Goal: Transaction & Acquisition: Download file/media

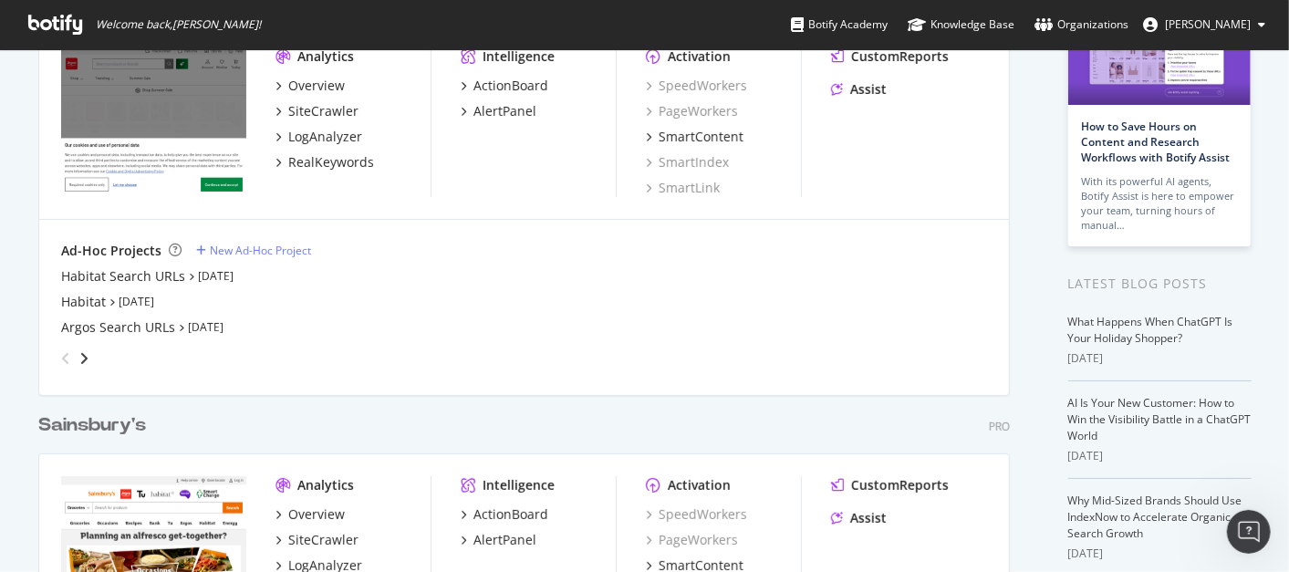
scroll to position [154, 0]
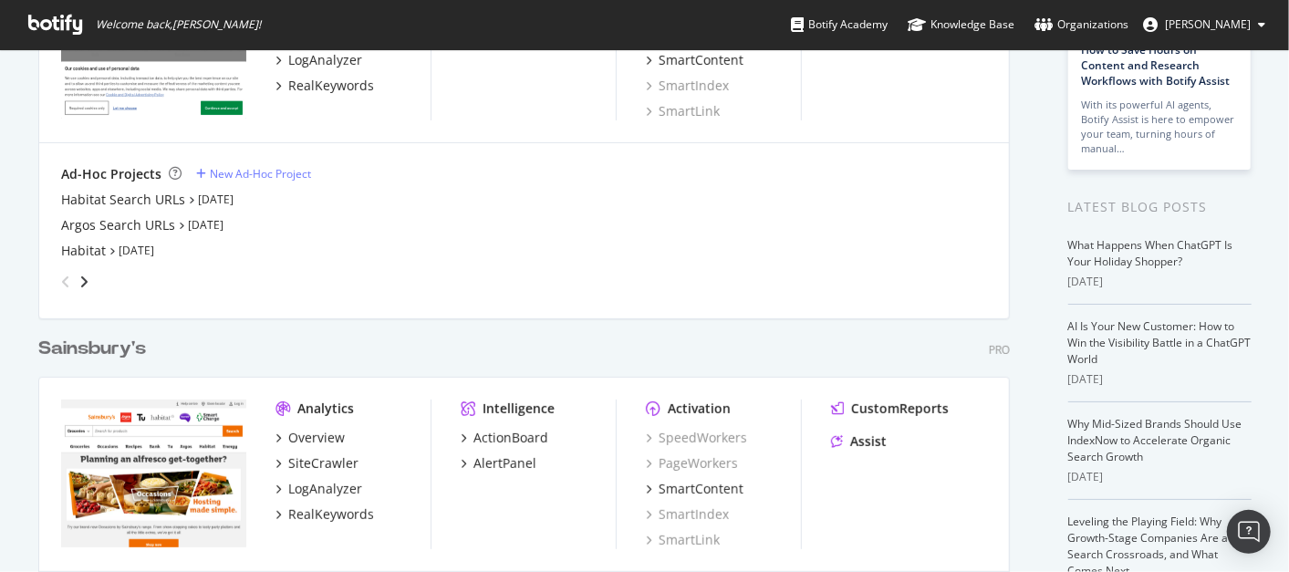
scroll to position [219, 0]
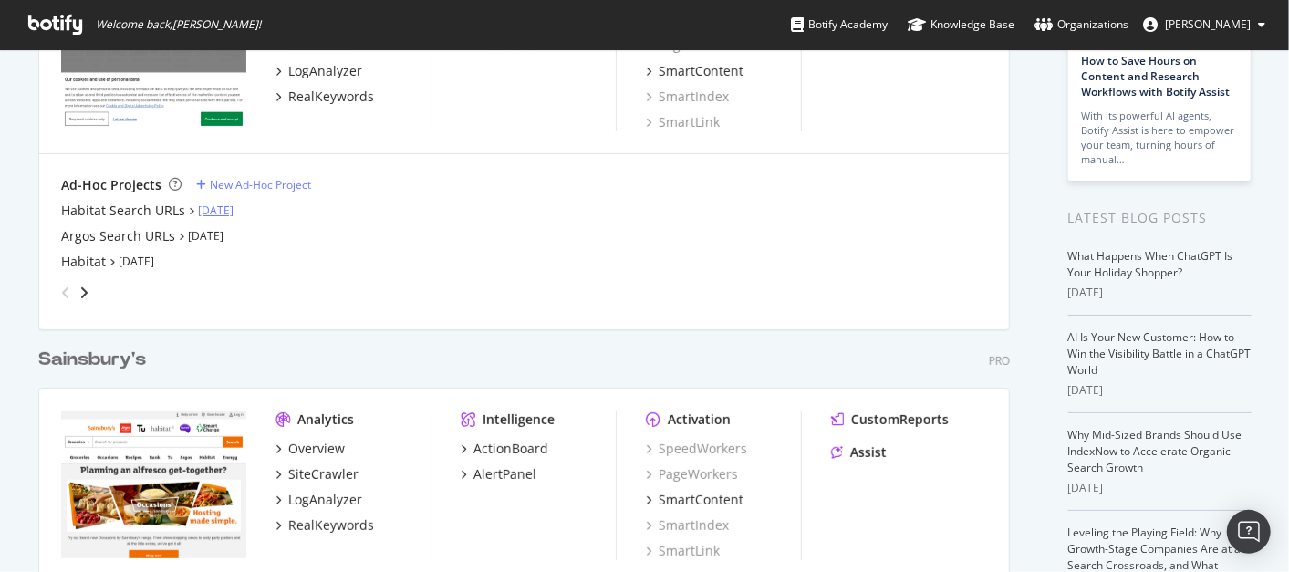
click at [212, 208] on link "[DATE]" at bounding box center [216, 210] width 36 height 16
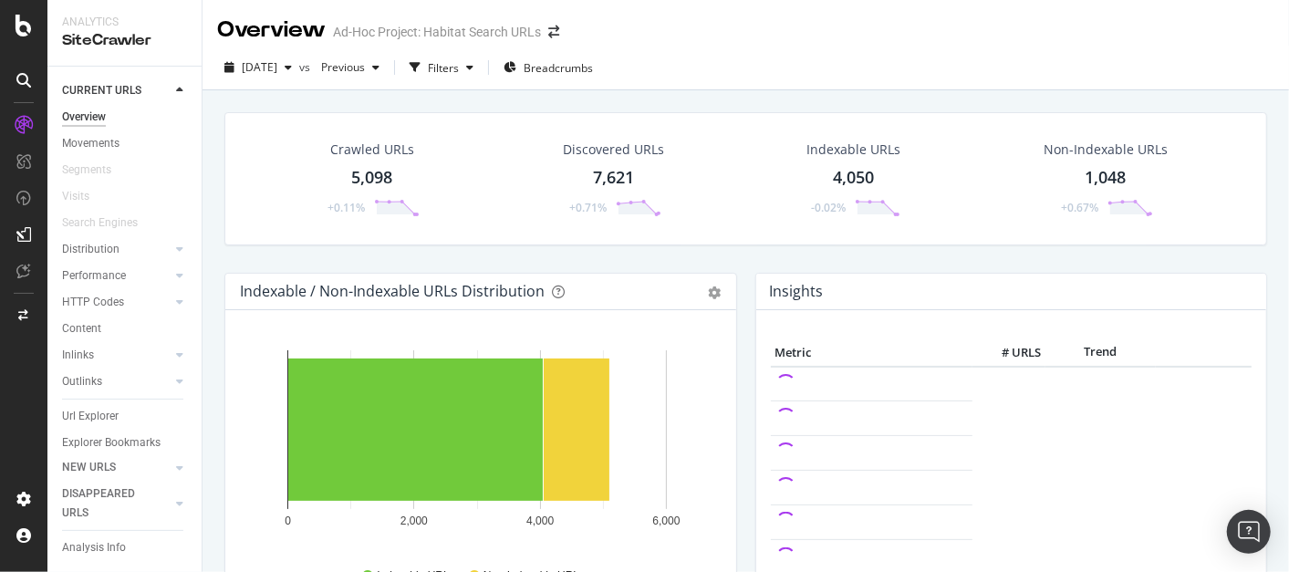
scroll to position [32, 0]
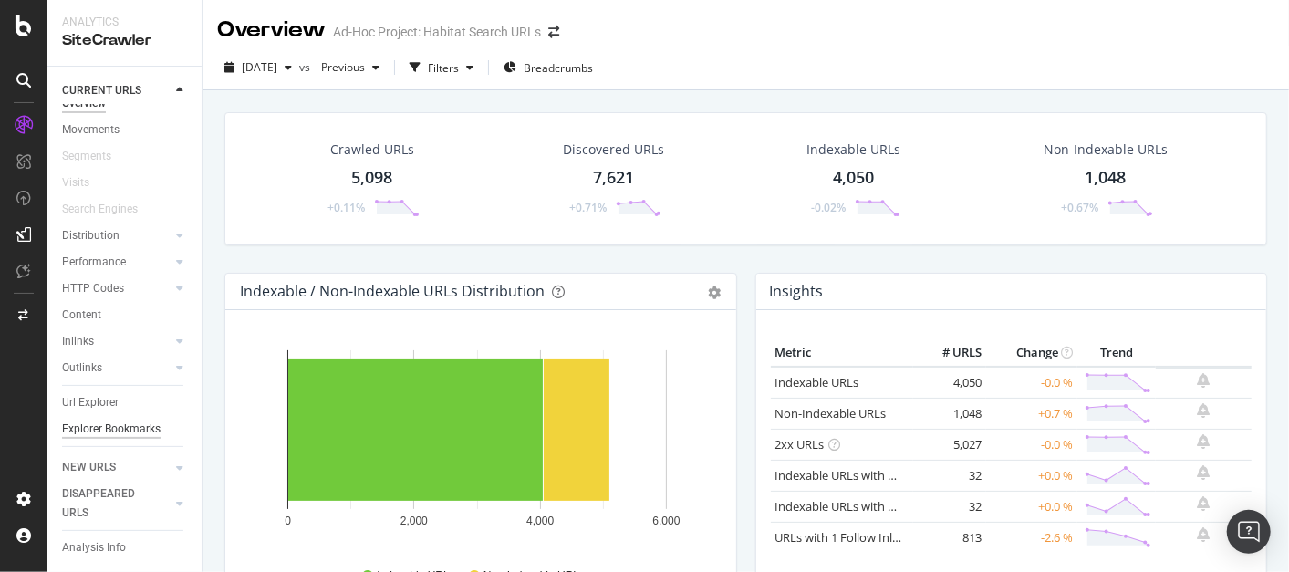
click at [88, 421] on div "Explorer Bookmarks" at bounding box center [111, 428] width 98 height 19
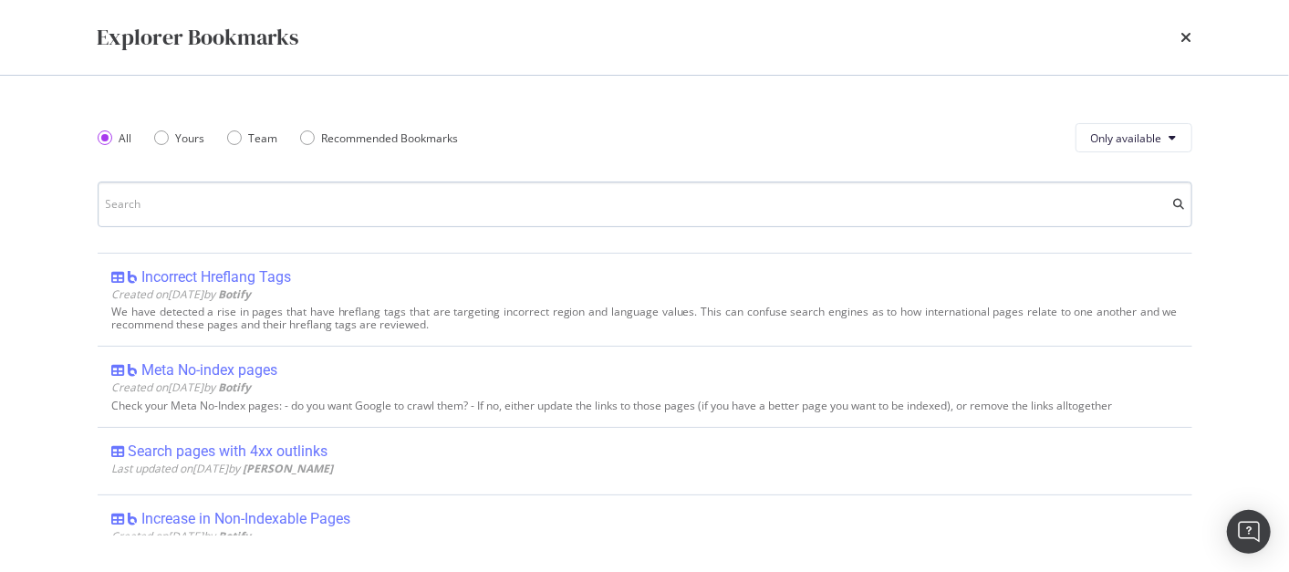
click at [260, 207] on input "modal" at bounding box center [645, 204] width 1094 height 46
type input "4"
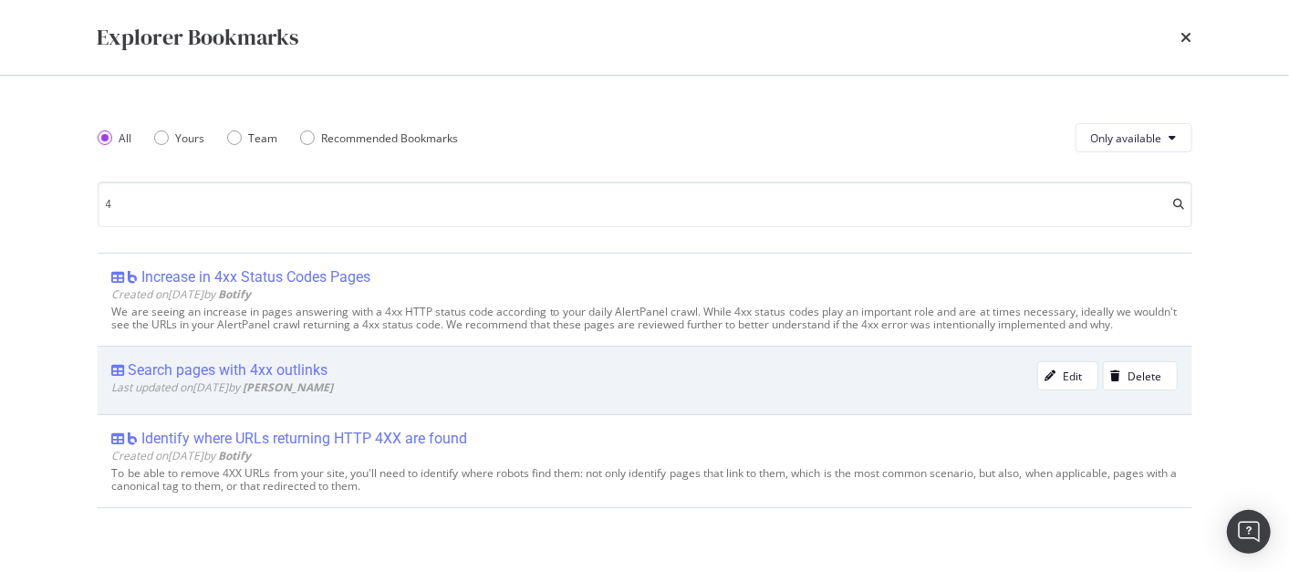
click at [274, 367] on div "Search pages with 4xx outlinks" at bounding box center [229, 370] width 200 height 18
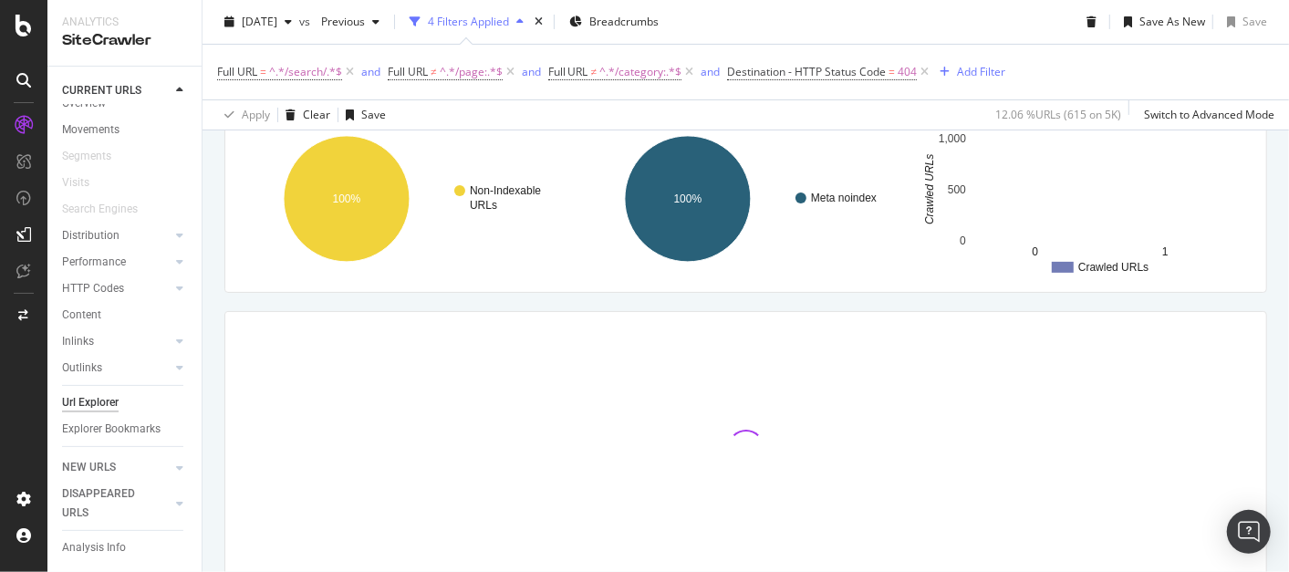
scroll to position [224, 0]
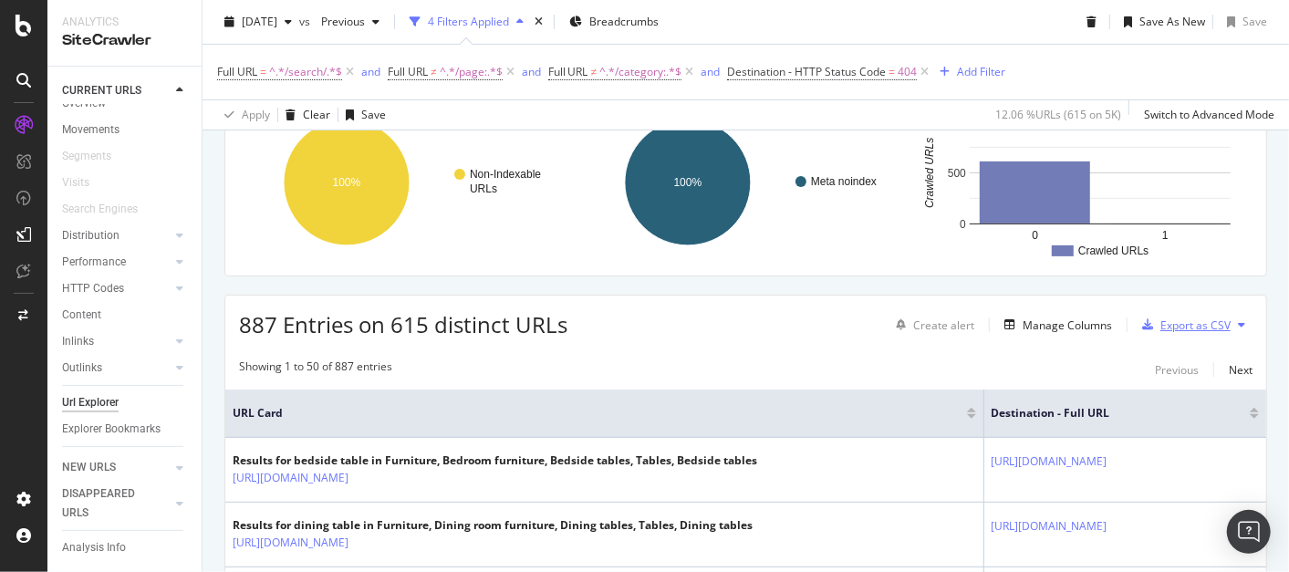
click at [1198, 326] on div "Export as CSV" at bounding box center [1195, 325] width 70 height 16
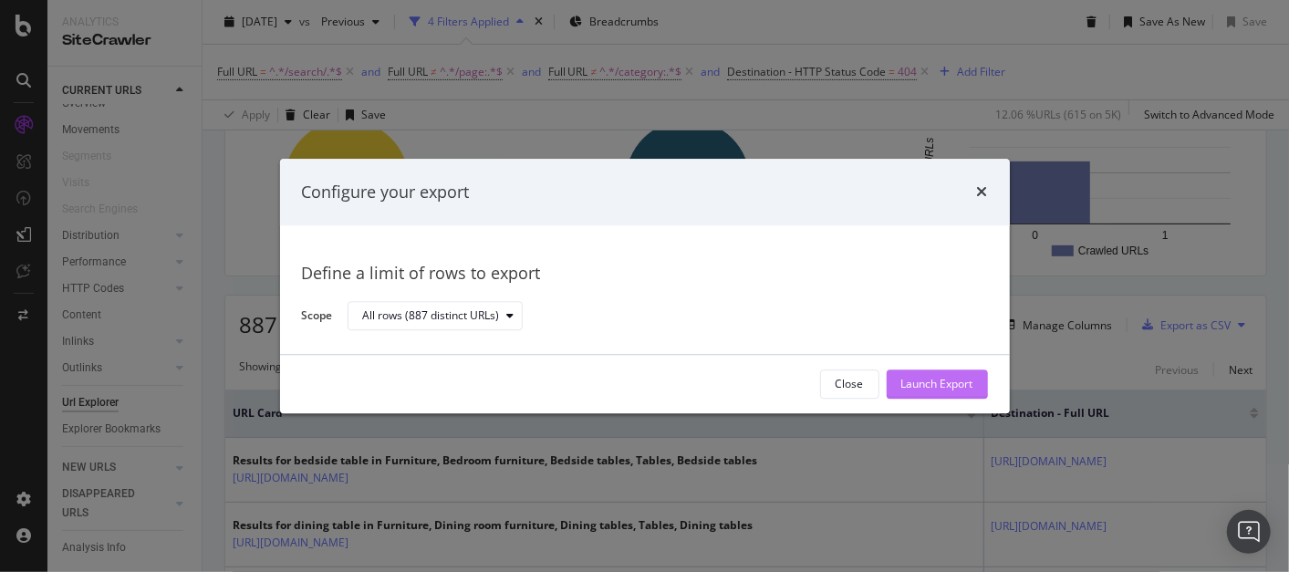
click at [948, 382] on div "Launch Export" at bounding box center [937, 385] width 72 height 16
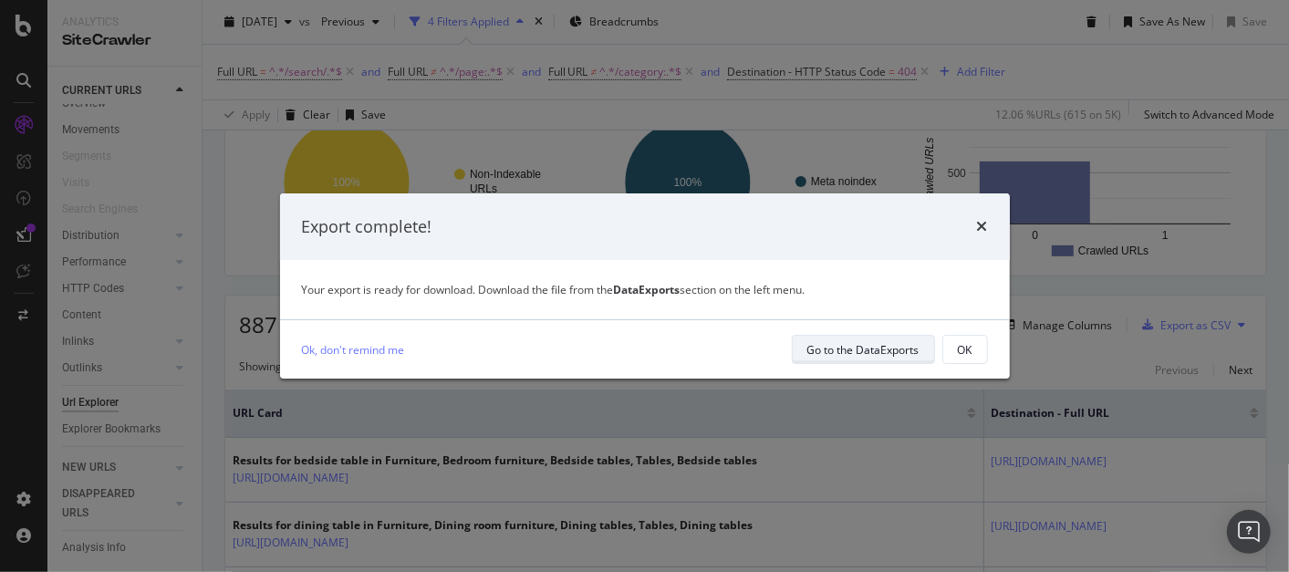
click at [865, 354] on div "Go to the DataExports" at bounding box center [863, 350] width 112 height 16
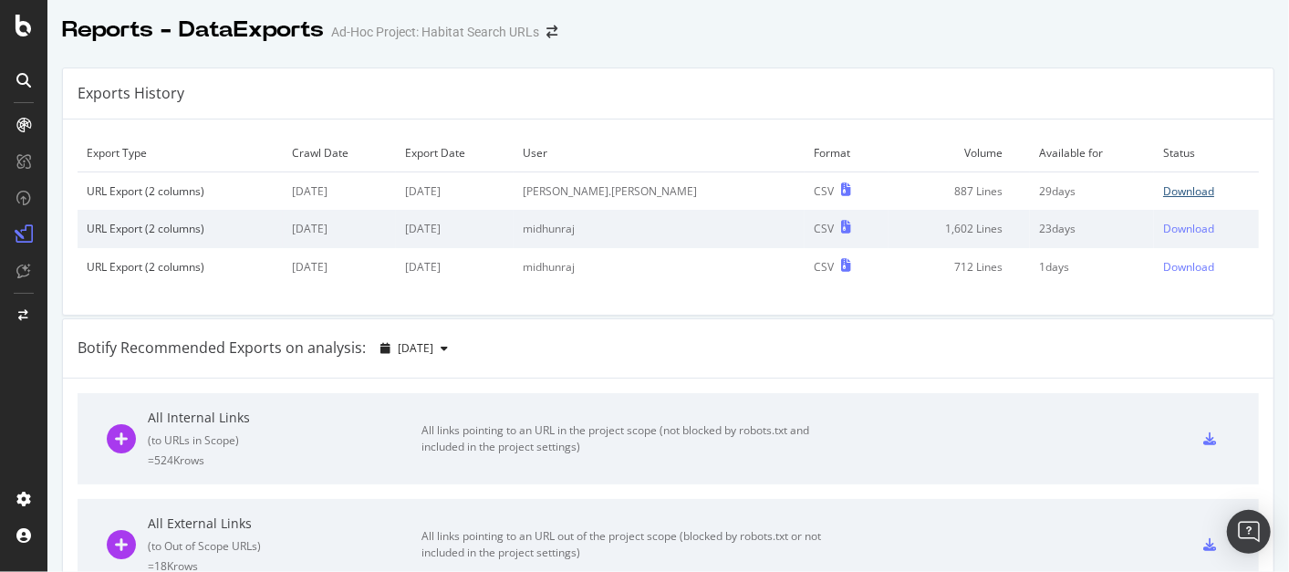
click at [1163, 189] on div "Download" at bounding box center [1188, 191] width 51 height 16
click at [16, 20] on icon at bounding box center [24, 26] width 16 height 22
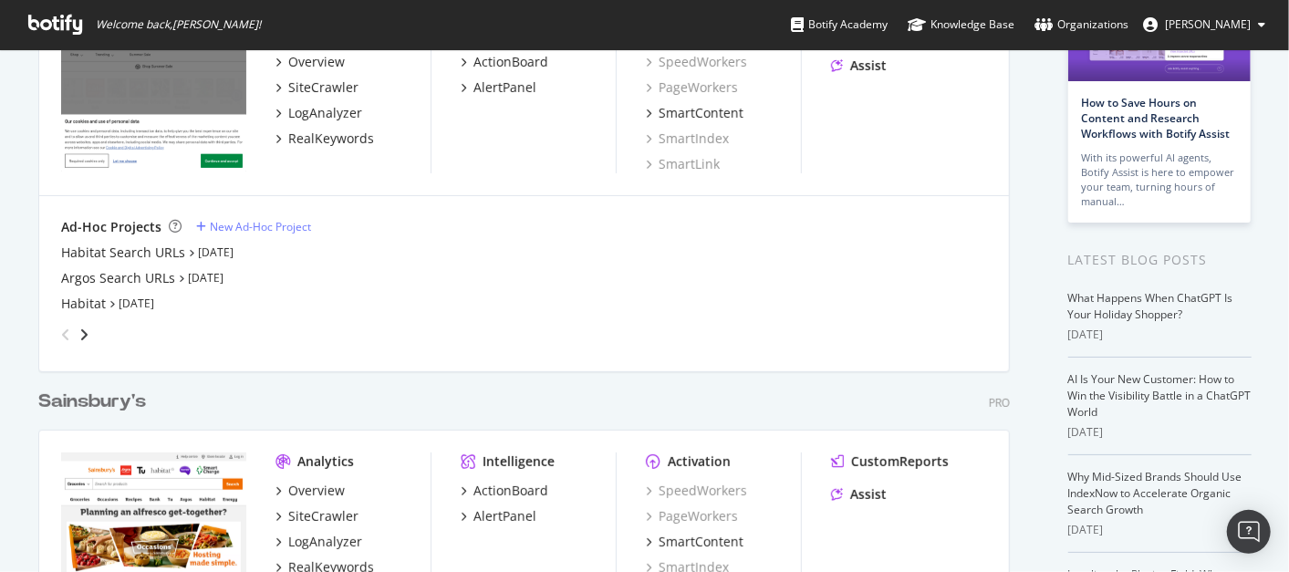
scroll to position [182, 0]
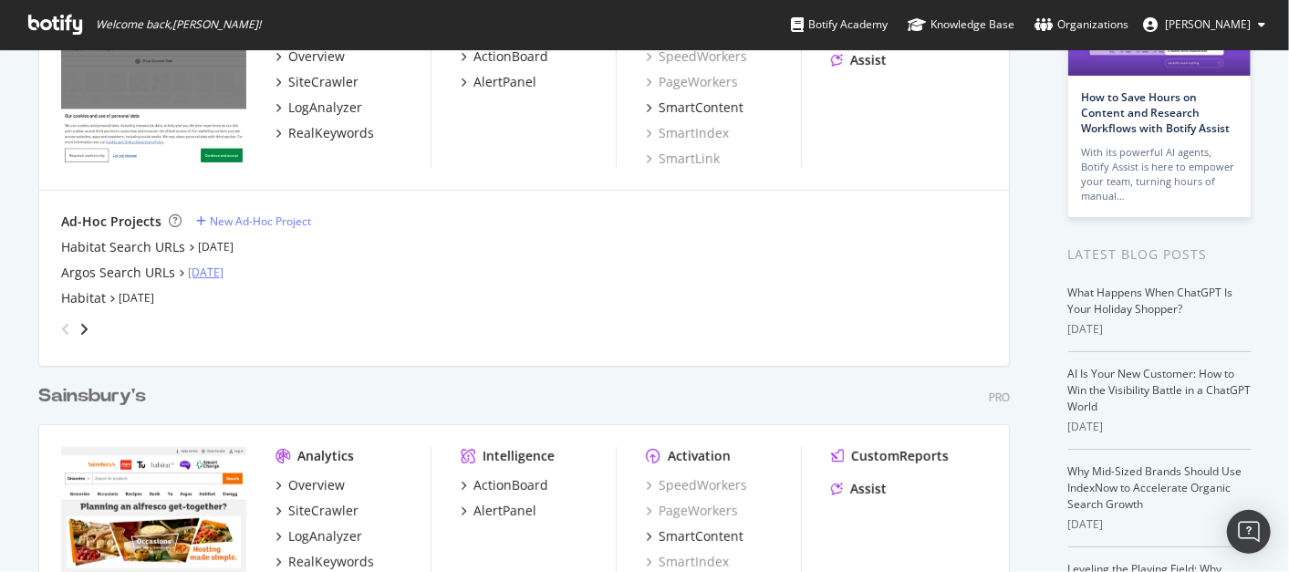
click at [197, 266] on link "[DATE]" at bounding box center [206, 272] width 36 height 16
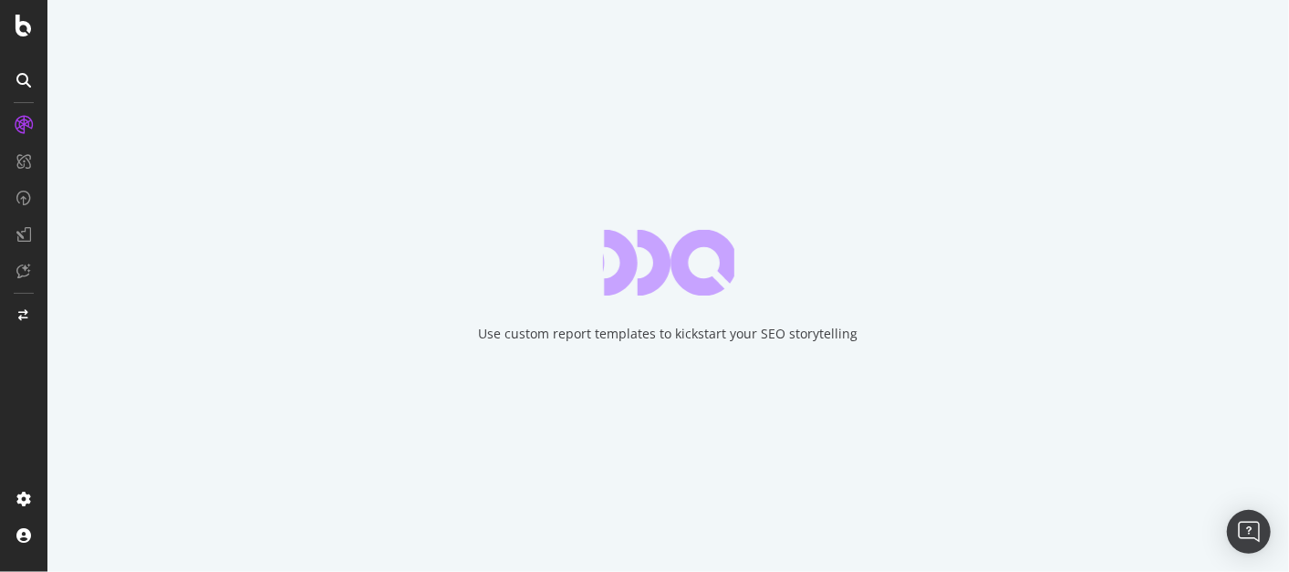
click at [197, 266] on div "Use custom report templates to kickstart your SEO storytelling" at bounding box center [667, 286] width 1241 height 572
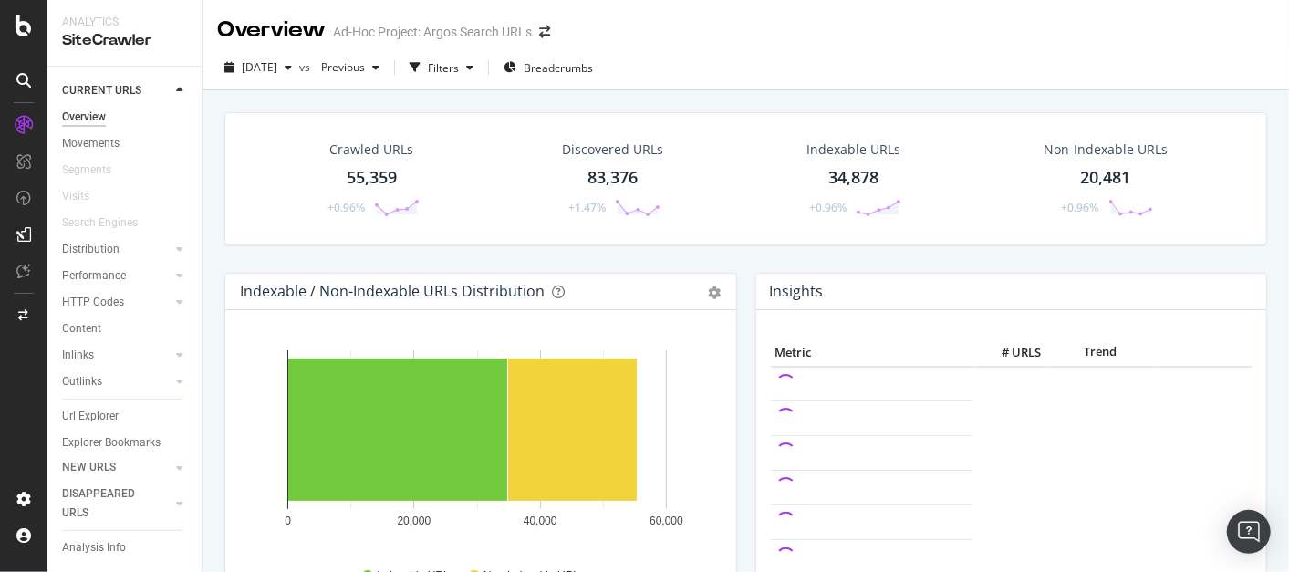
scroll to position [32, 0]
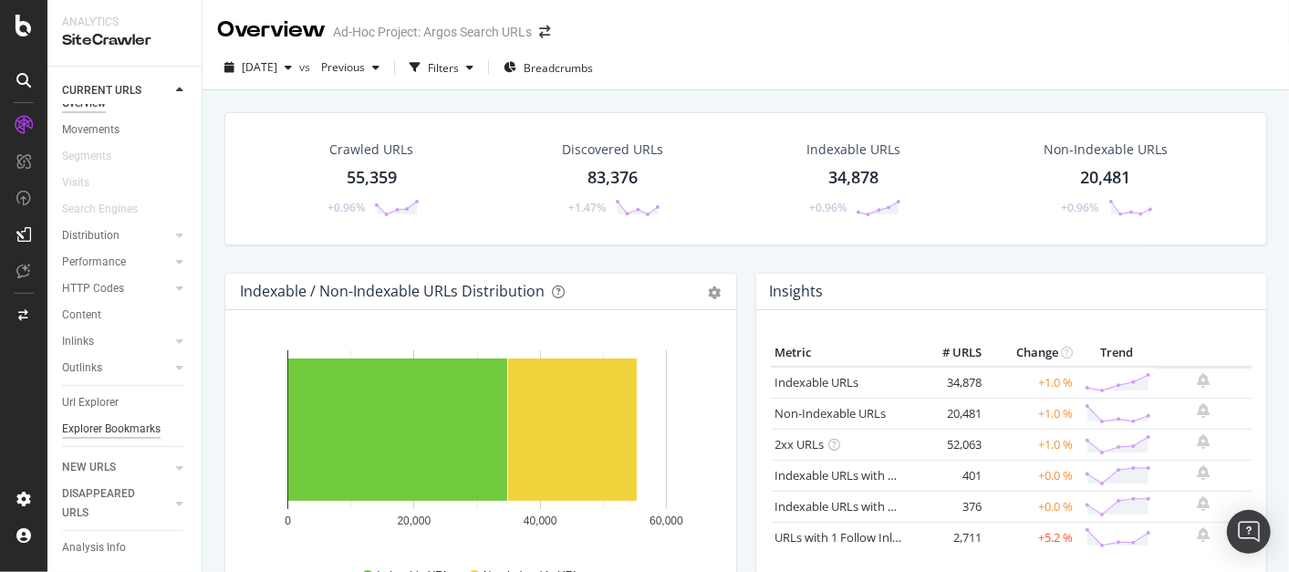
click at [86, 423] on div "Explorer Bookmarks" at bounding box center [111, 428] width 98 height 19
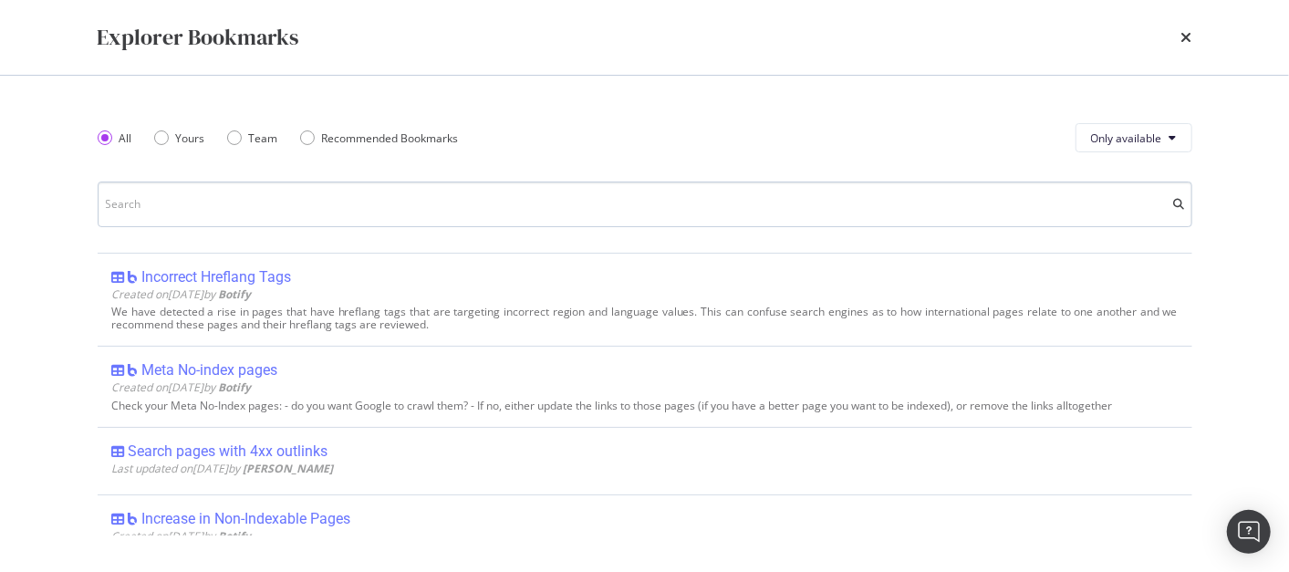
click at [460, 210] on input "modal" at bounding box center [645, 204] width 1094 height 46
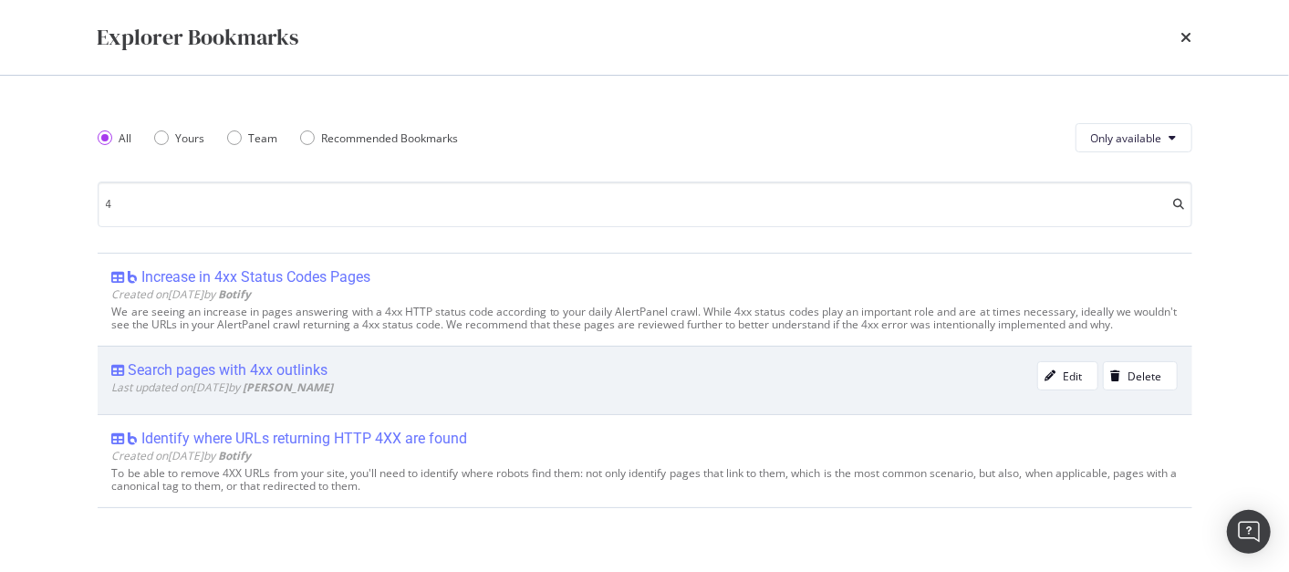
type input "4"
click at [312, 374] on div "Search pages with 4xx outlinks" at bounding box center [229, 370] width 200 height 18
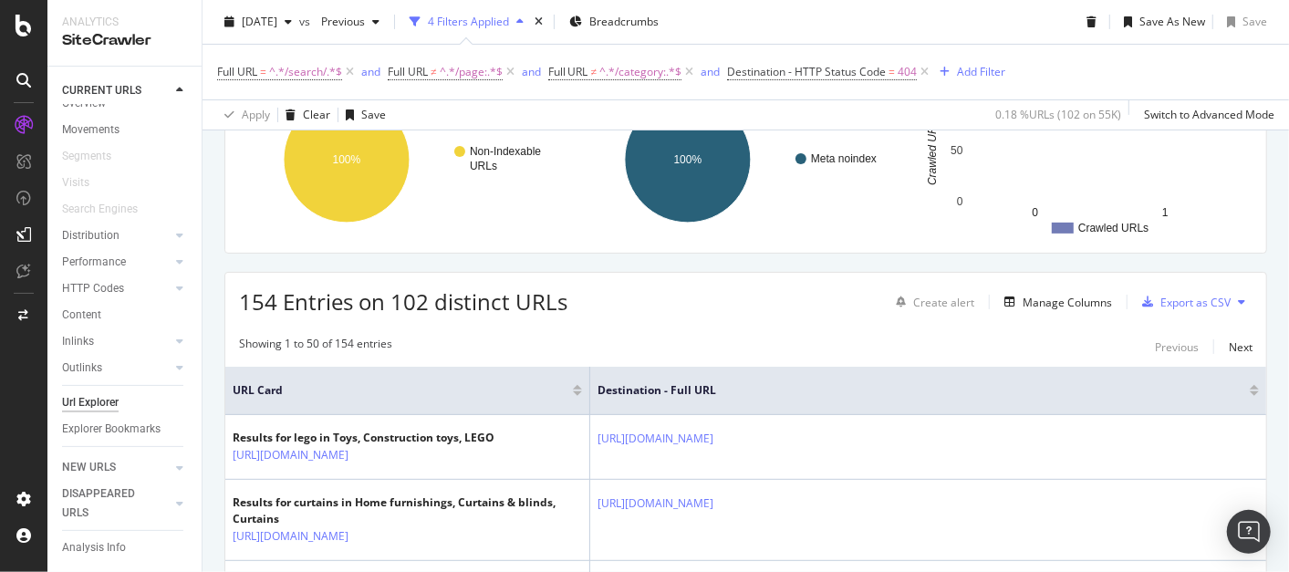
scroll to position [249, 0]
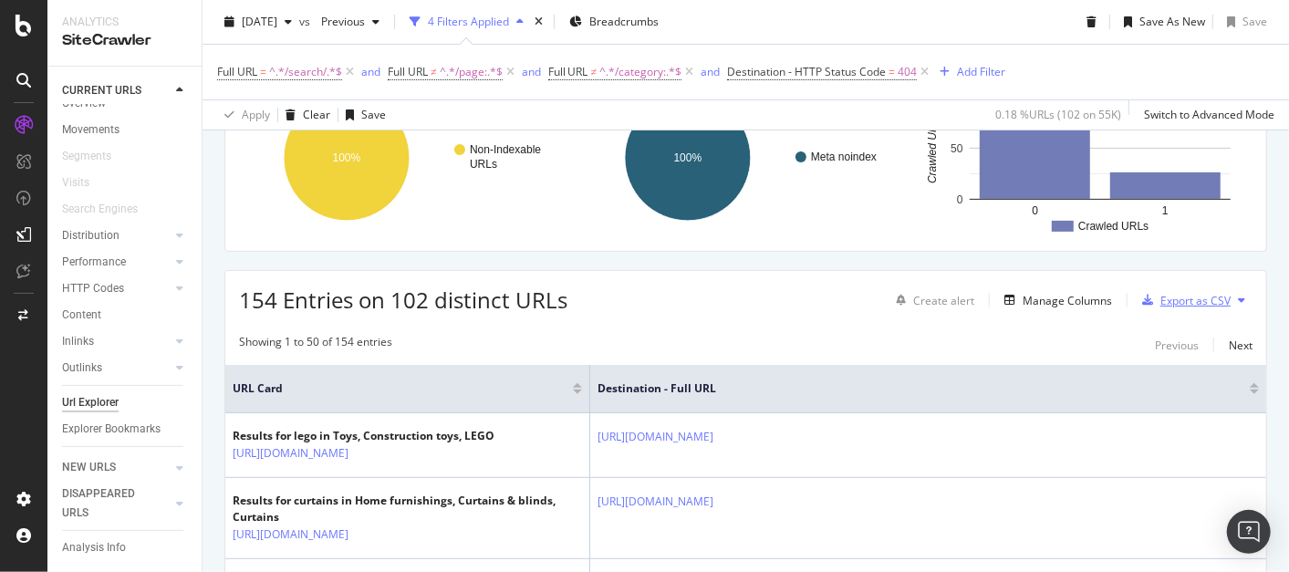
click at [1176, 293] on div "Export as CSV" at bounding box center [1195, 301] width 70 height 16
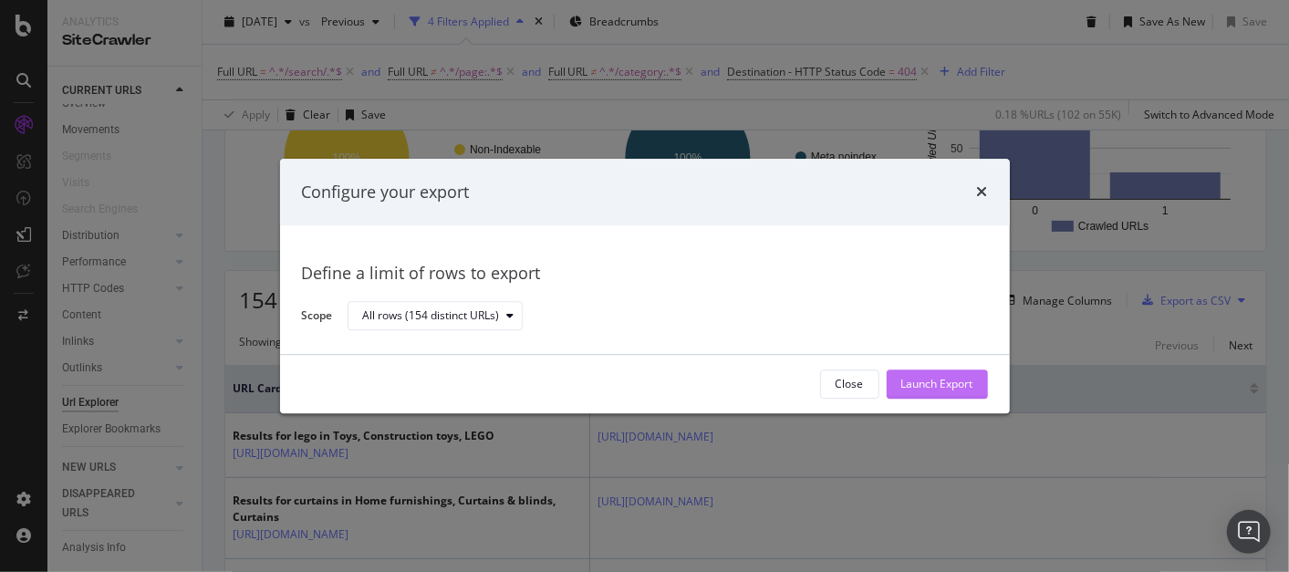
click at [919, 380] on div "Launch Export" at bounding box center [937, 385] width 72 height 16
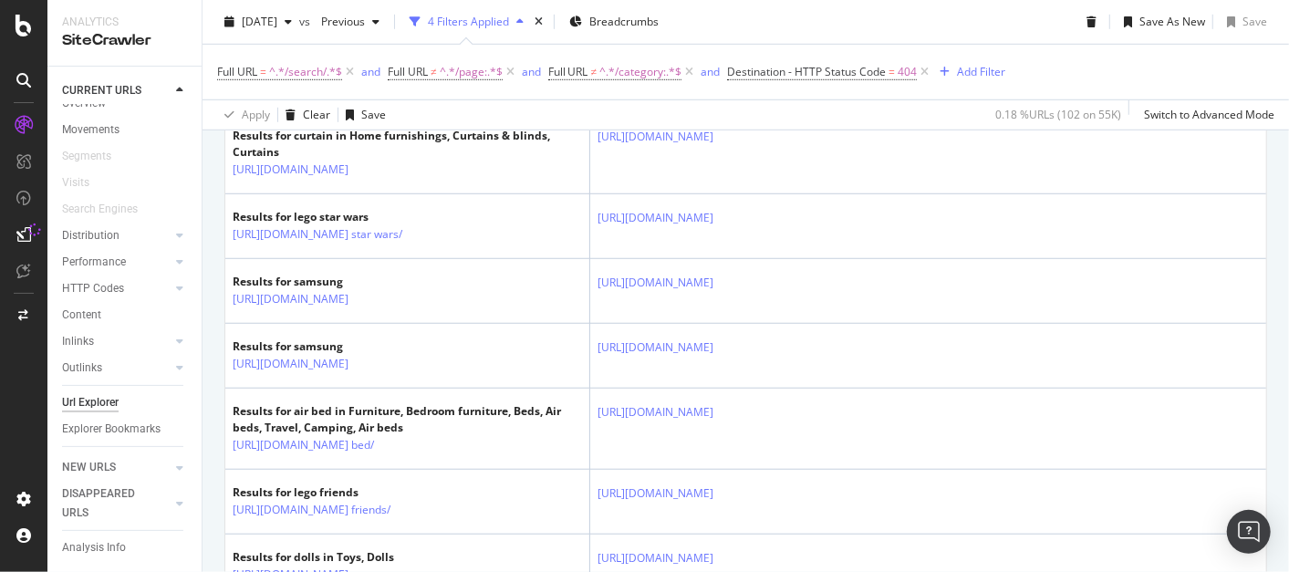
scroll to position [896, 0]
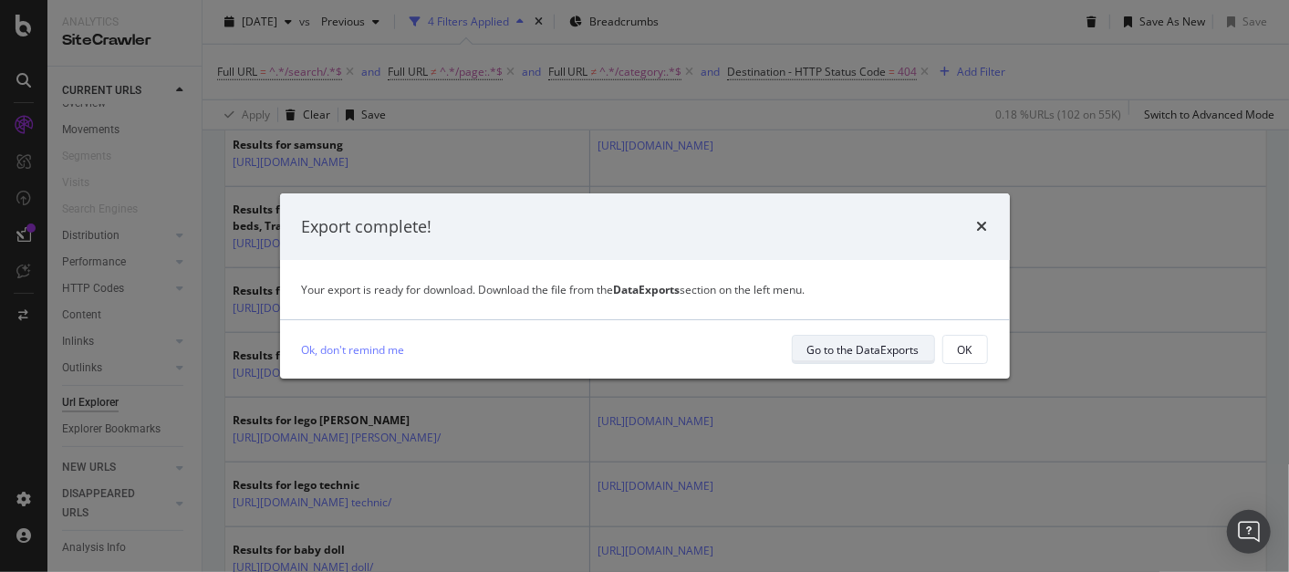
click at [865, 350] on div "Go to the DataExports" at bounding box center [863, 350] width 112 height 16
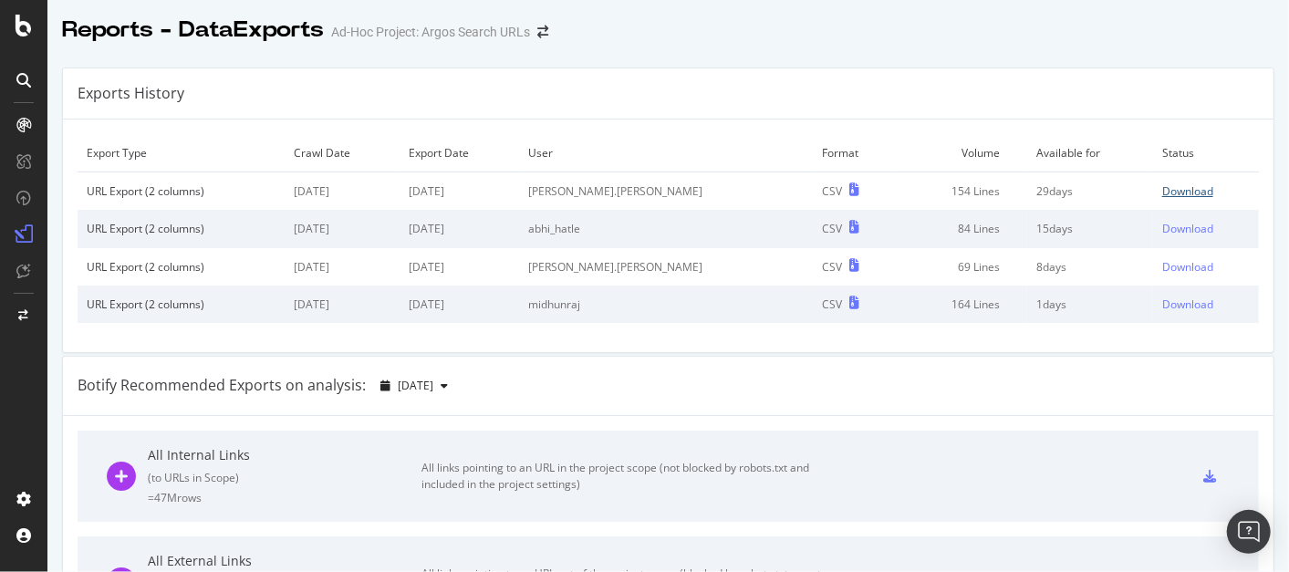
click at [1162, 187] on div "Download" at bounding box center [1187, 191] width 51 height 16
drag, startPoint x: 591, startPoint y: 50, endPoint x: 644, endPoint y: 38, distance: 54.2
click at [644, 38] on div "Switch Project" at bounding box center [614, 35] width 102 height 32
click at [27, 26] on icon at bounding box center [24, 26] width 16 height 22
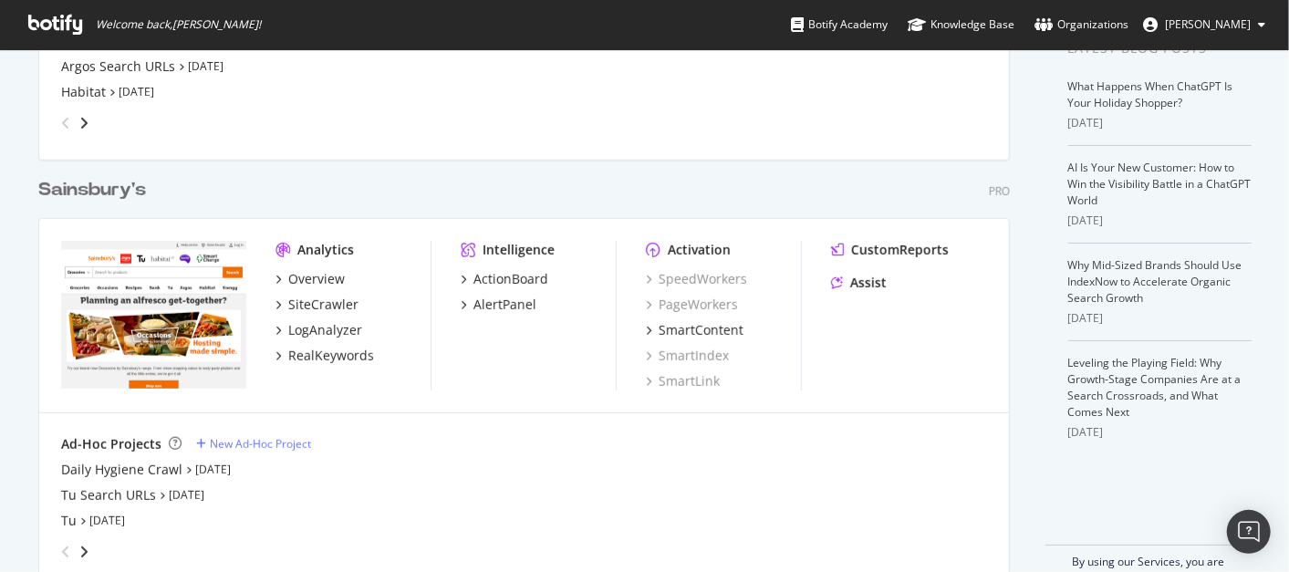
scroll to position [430, 0]
